Goal: Navigation & Orientation: Find specific page/section

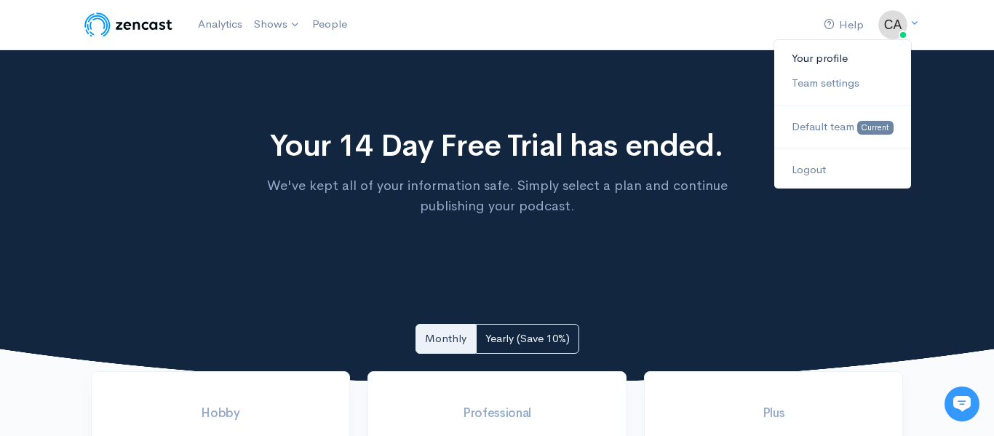
click at [844, 57] on link "Your profile" at bounding box center [842, 58] width 137 height 25
click at [828, 87] on link "Team settings" at bounding box center [842, 83] width 137 height 25
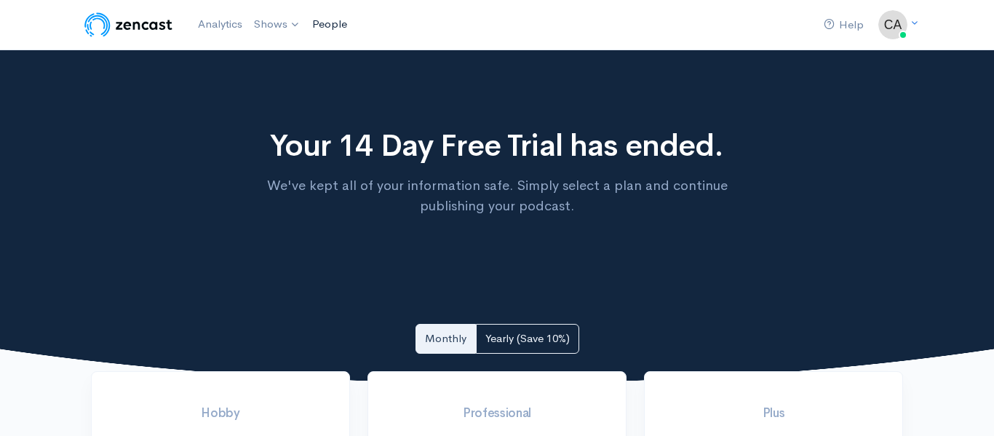
click at [333, 26] on link "People" at bounding box center [329, 24] width 47 height 31
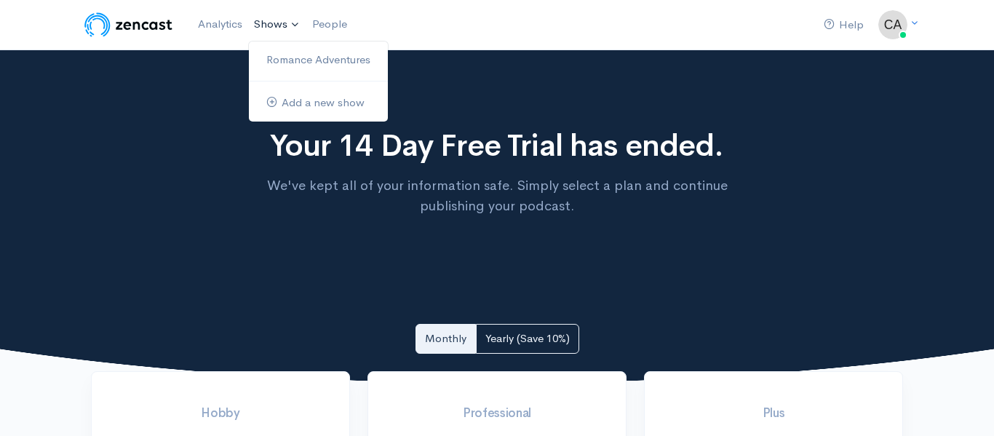
click at [294, 27] on link "Shows" at bounding box center [277, 25] width 58 height 32
click at [297, 67] on link "Romance Adventures" at bounding box center [318, 59] width 139 height 25
